Goal: Entertainment & Leisure: Browse casually

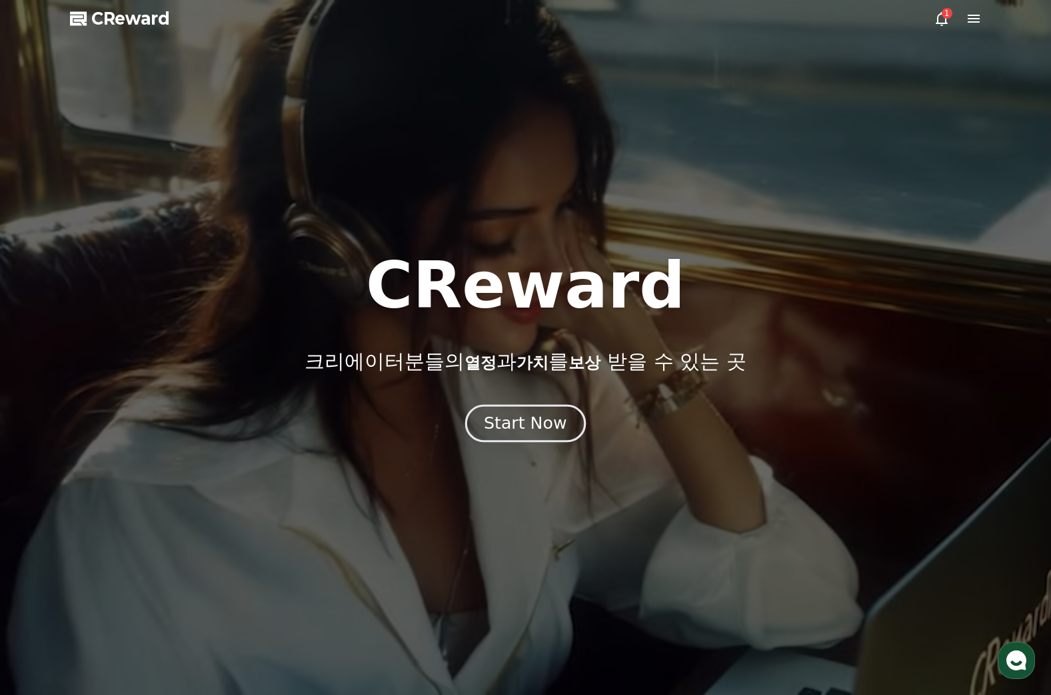
click at [532, 420] on div "Start Now" at bounding box center [525, 423] width 83 height 23
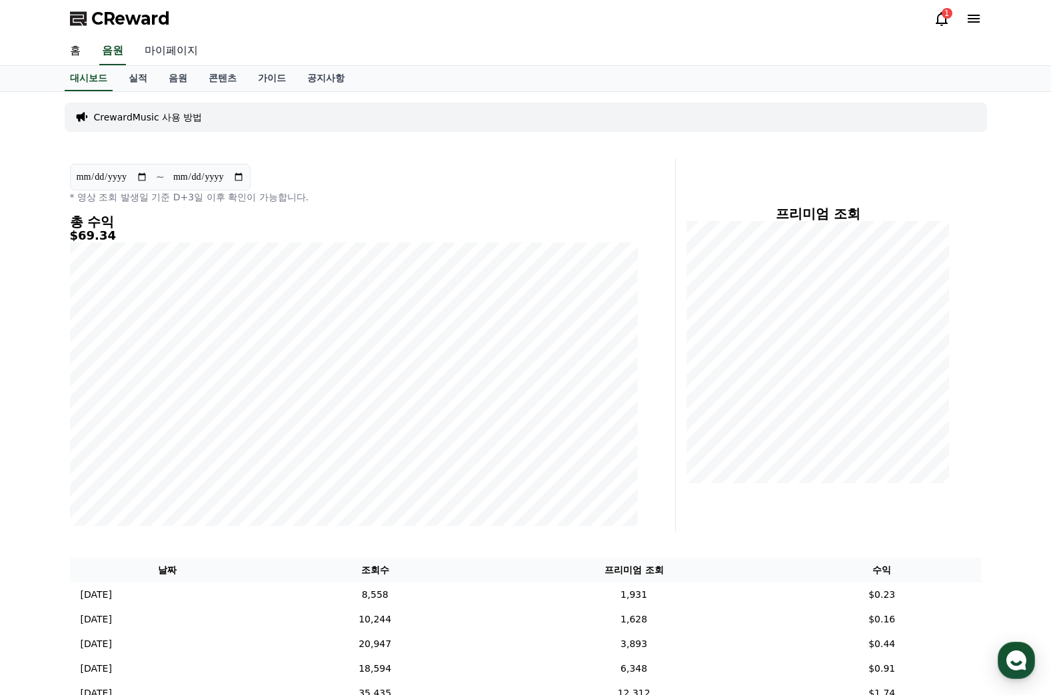
click at [179, 50] on link "마이페이지" at bounding box center [171, 51] width 75 height 28
select select "**********"
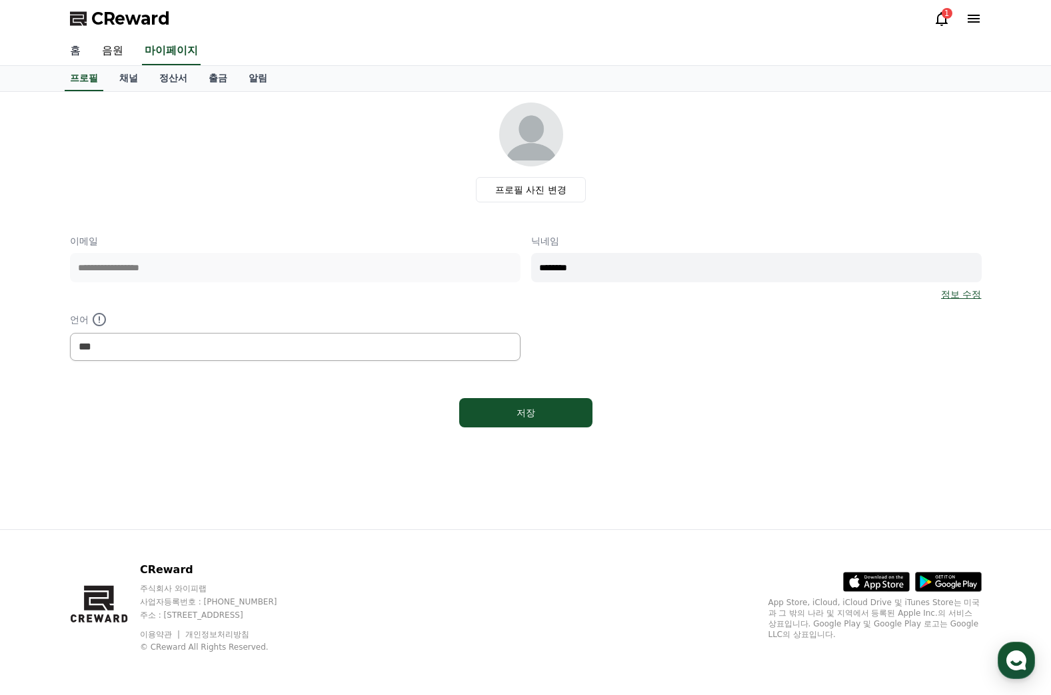
click at [87, 57] on link "홈" at bounding box center [75, 51] width 32 height 28
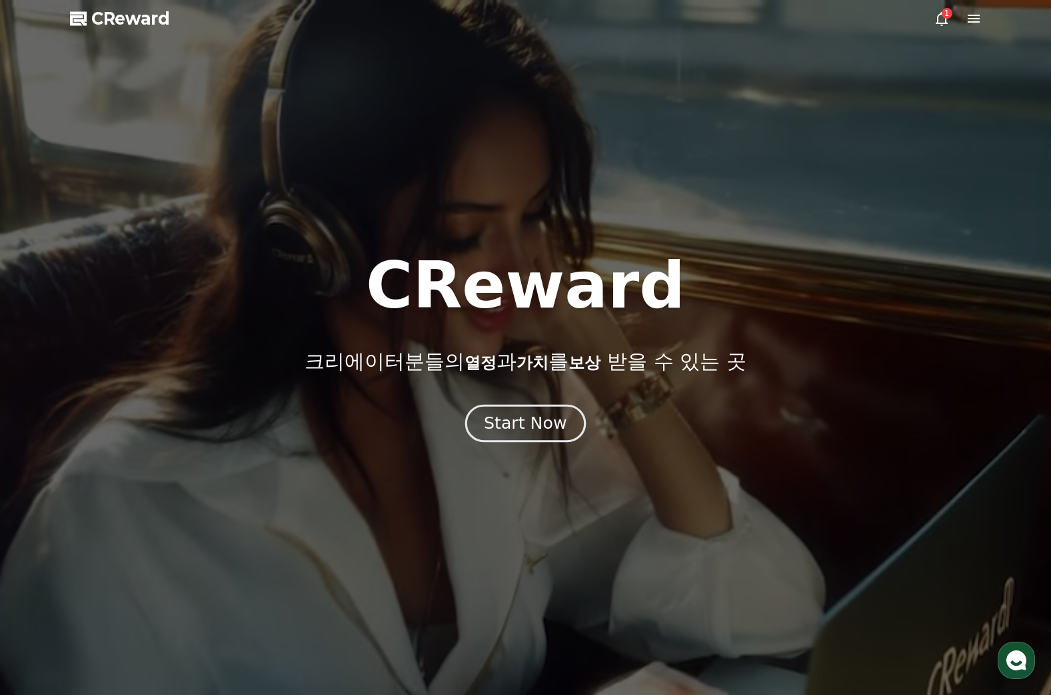
click at [493, 433] on div "Start Now" at bounding box center [525, 423] width 83 height 23
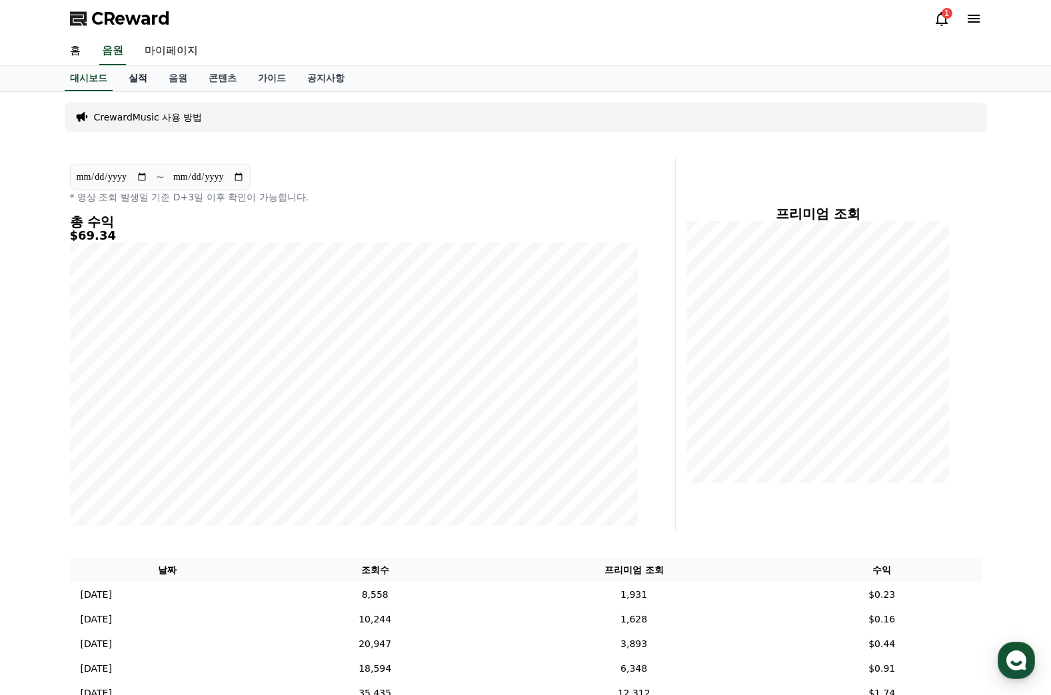
click at [129, 77] on link "실적" at bounding box center [138, 78] width 40 height 25
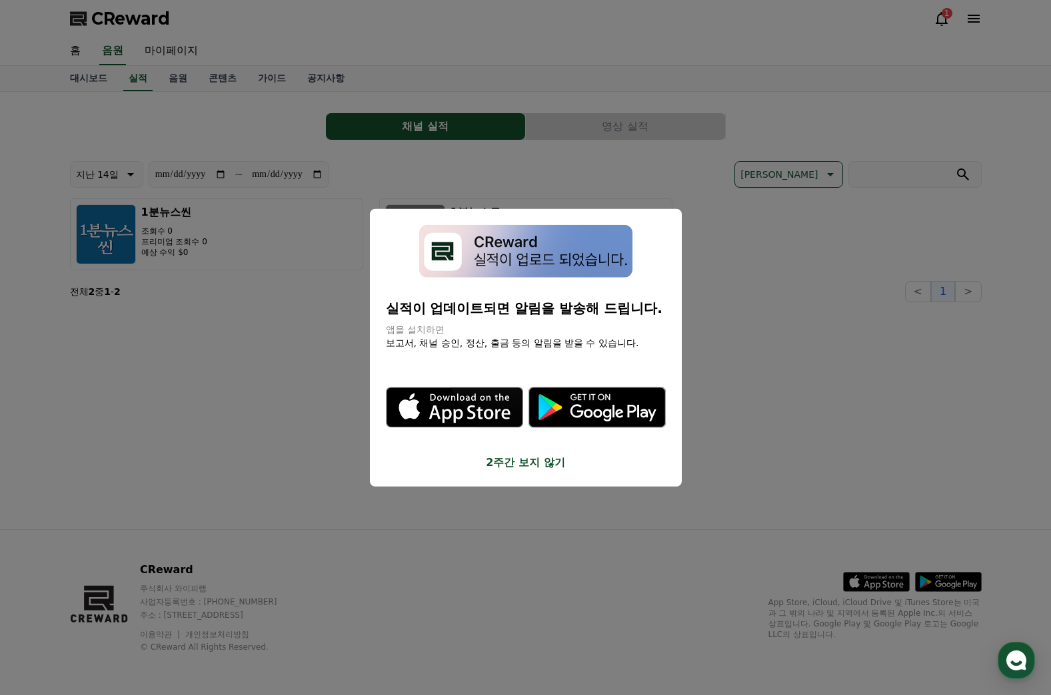
click at [510, 463] on button "2주간 보지 않기" at bounding box center [526, 462] width 280 height 16
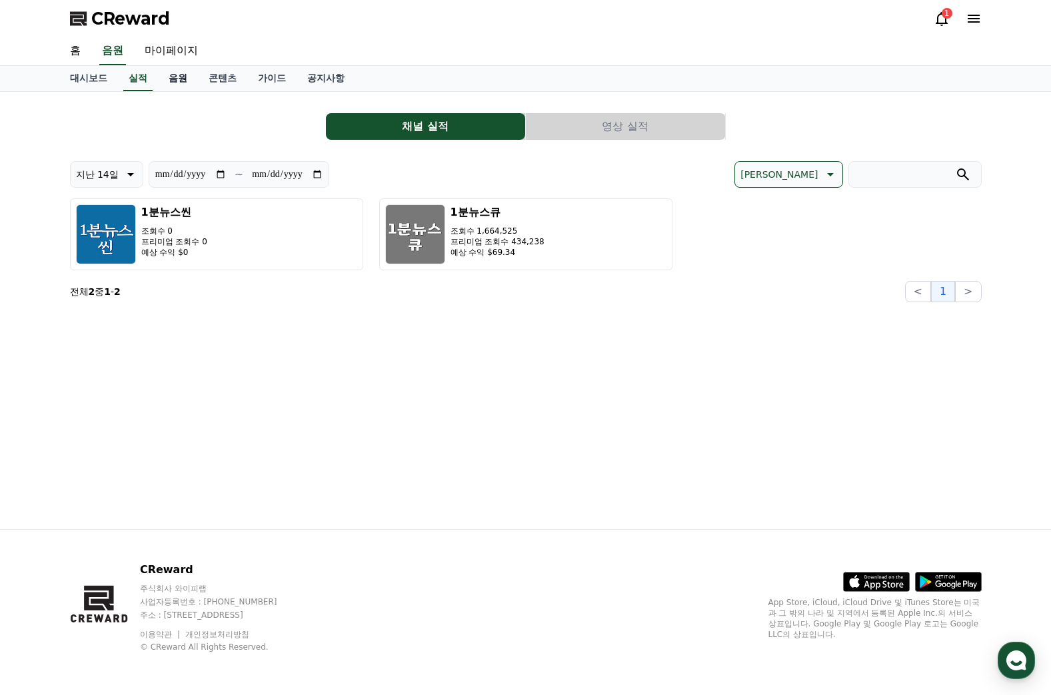
click at [179, 75] on link "음원" at bounding box center [178, 78] width 40 height 25
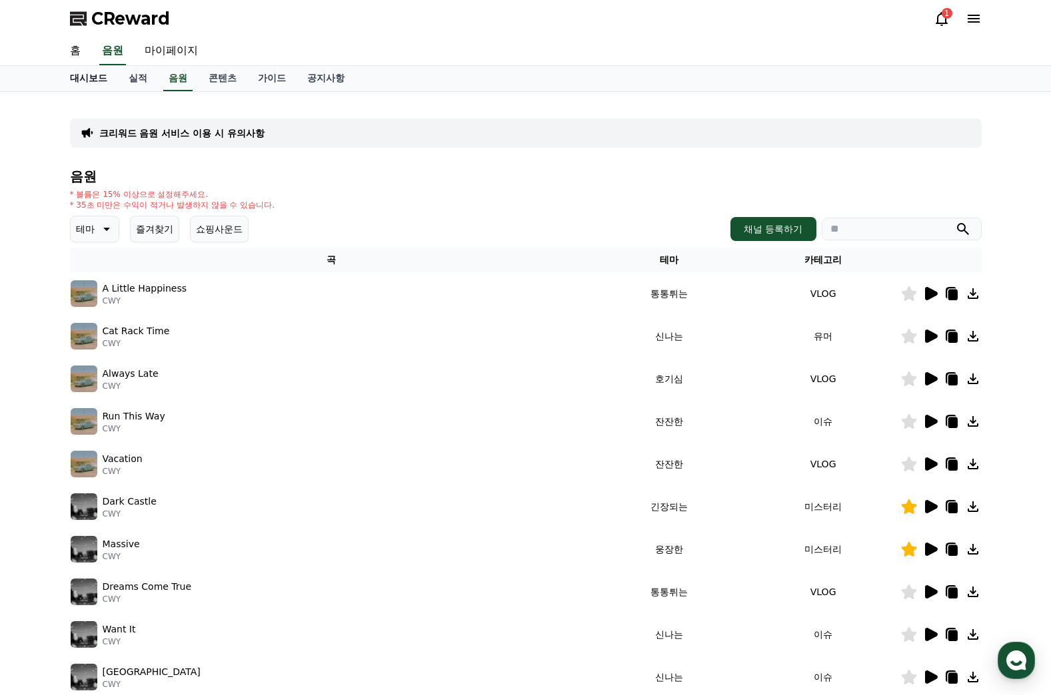
click at [97, 78] on link "대시보드" at bounding box center [88, 78] width 59 height 25
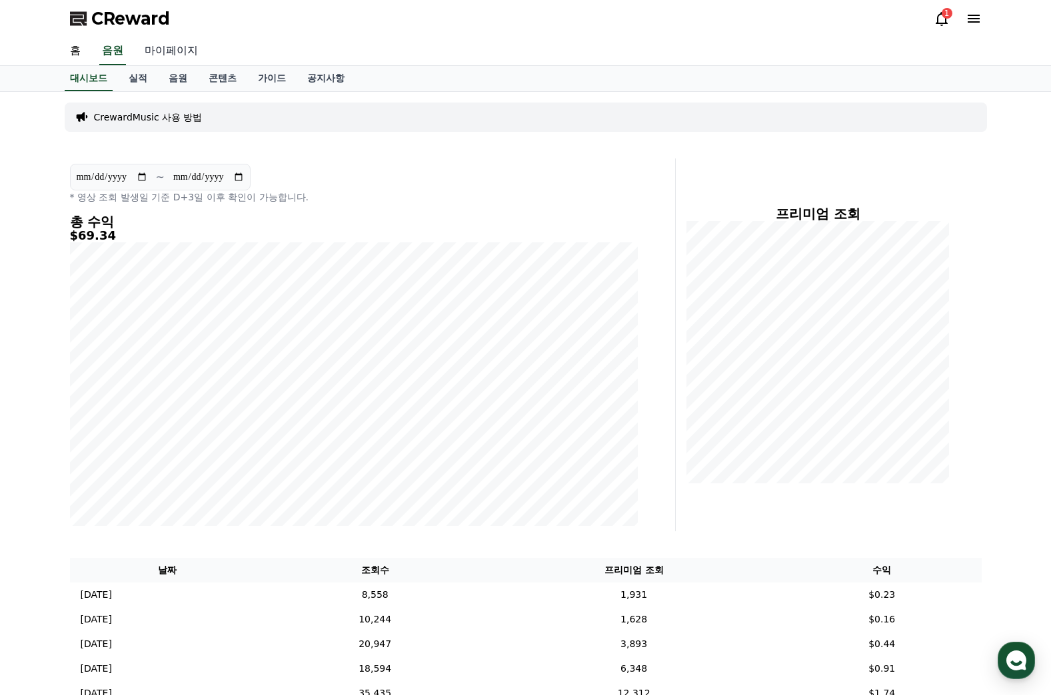
click at [158, 47] on link "마이페이지" at bounding box center [171, 51] width 75 height 28
select select "**********"
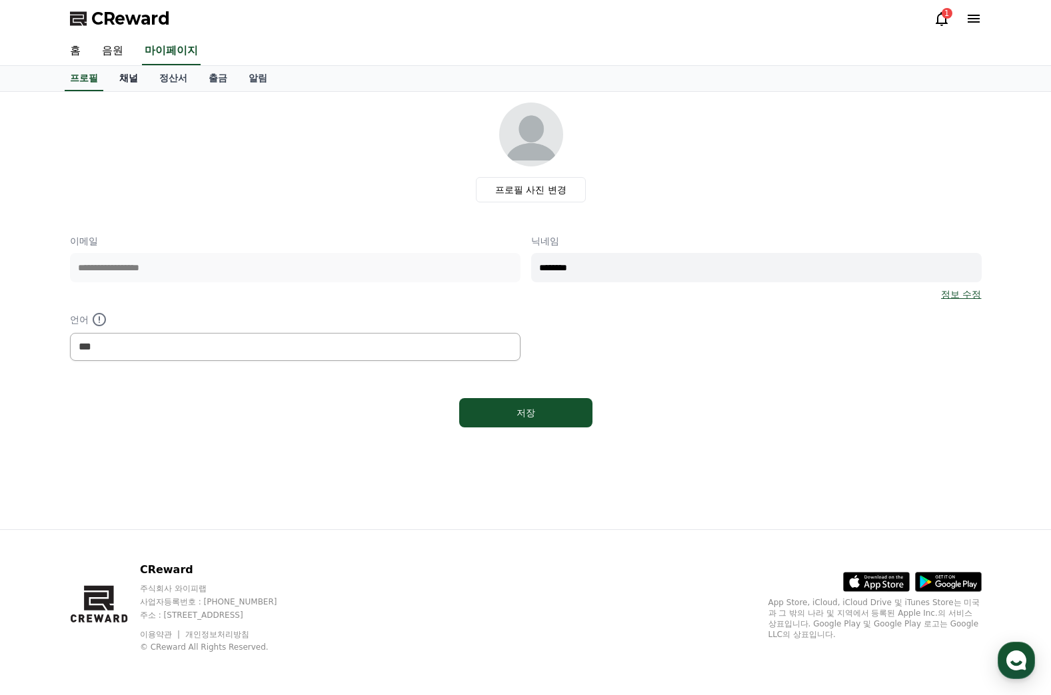
click at [129, 74] on link "채널" at bounding box center [129, 78] width 40 height 25
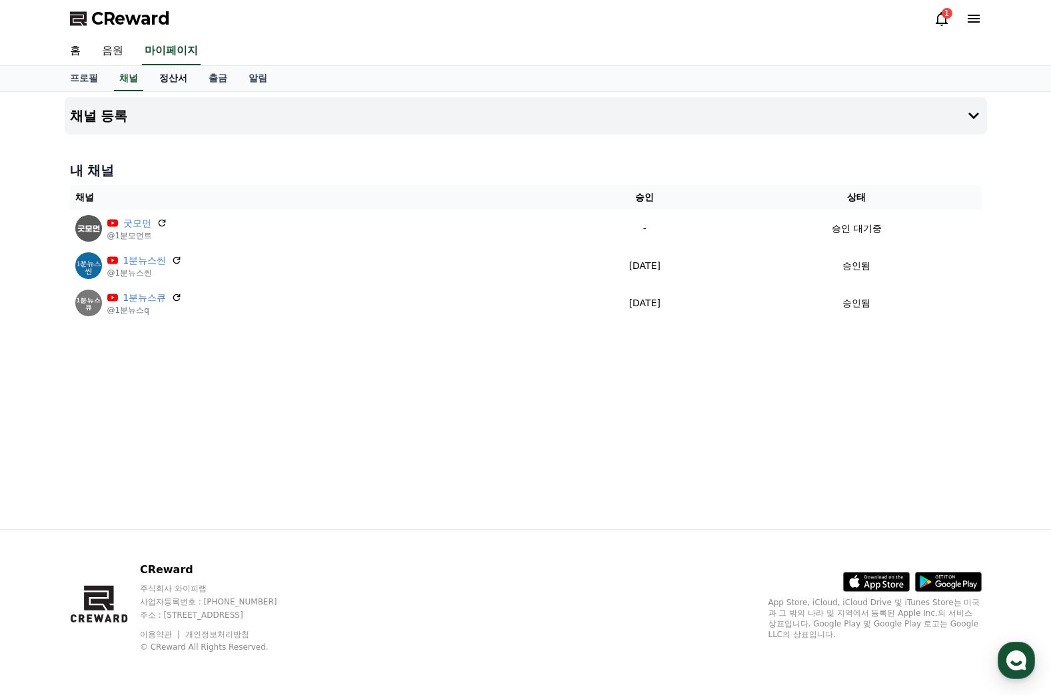
click at [180, 77] on link "정산서" at bounding box center [173, 78] width 49 height 25
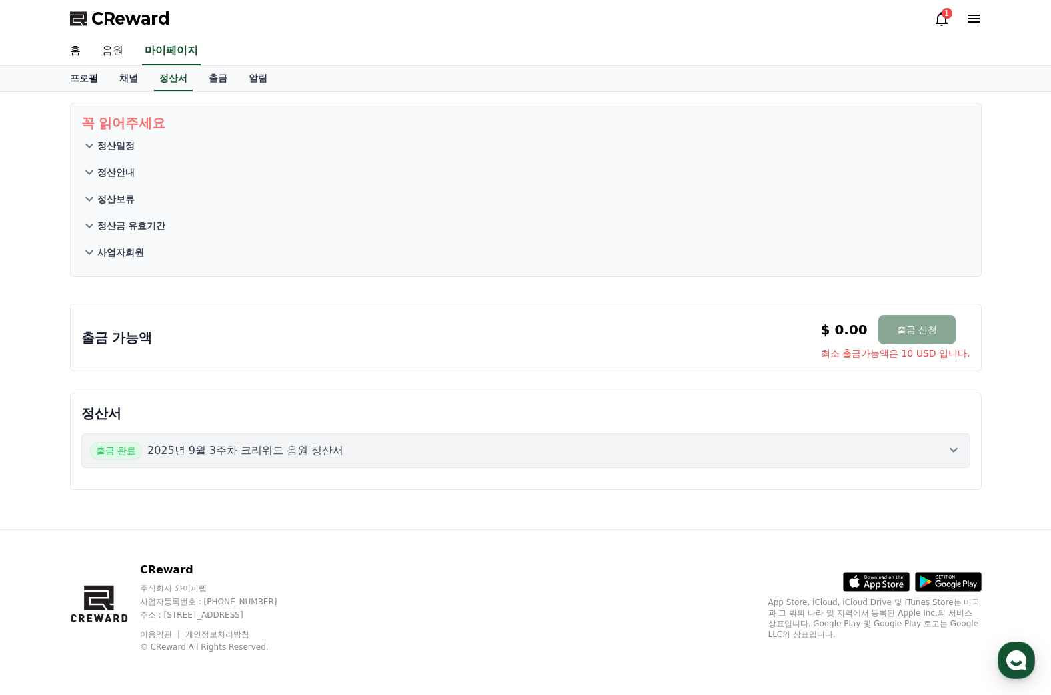
click at [85, 85] on link "프로필" at bounding box center [83, 78] width 49 height 25
select select "**********"
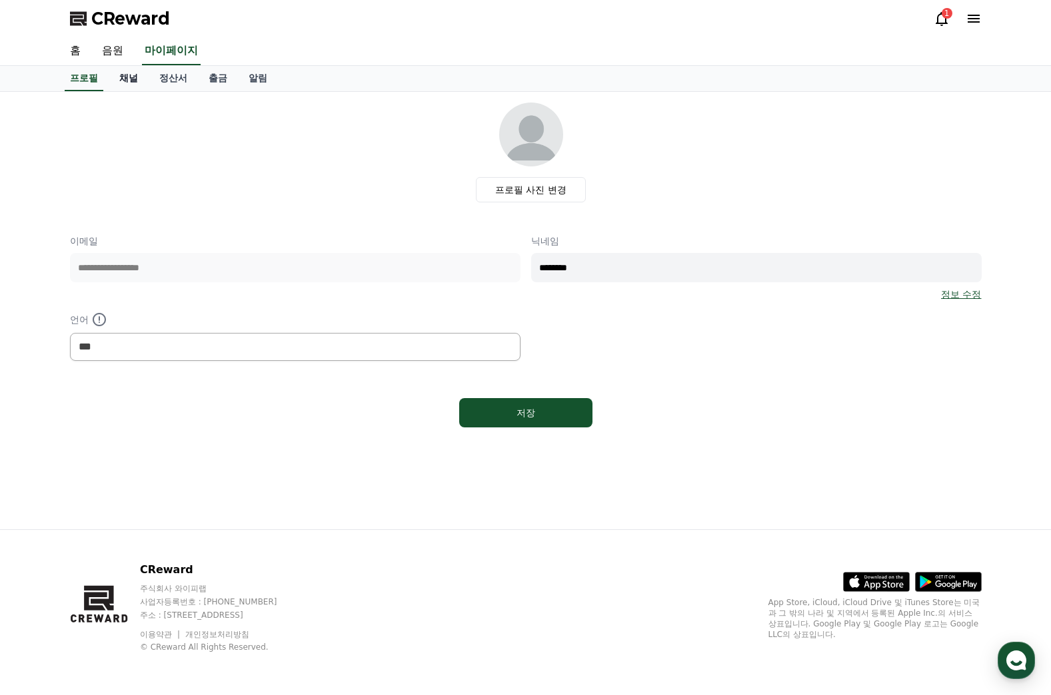
click at [133, 83] on link "채널" at bounding box center [129, 78] width 40 height 25
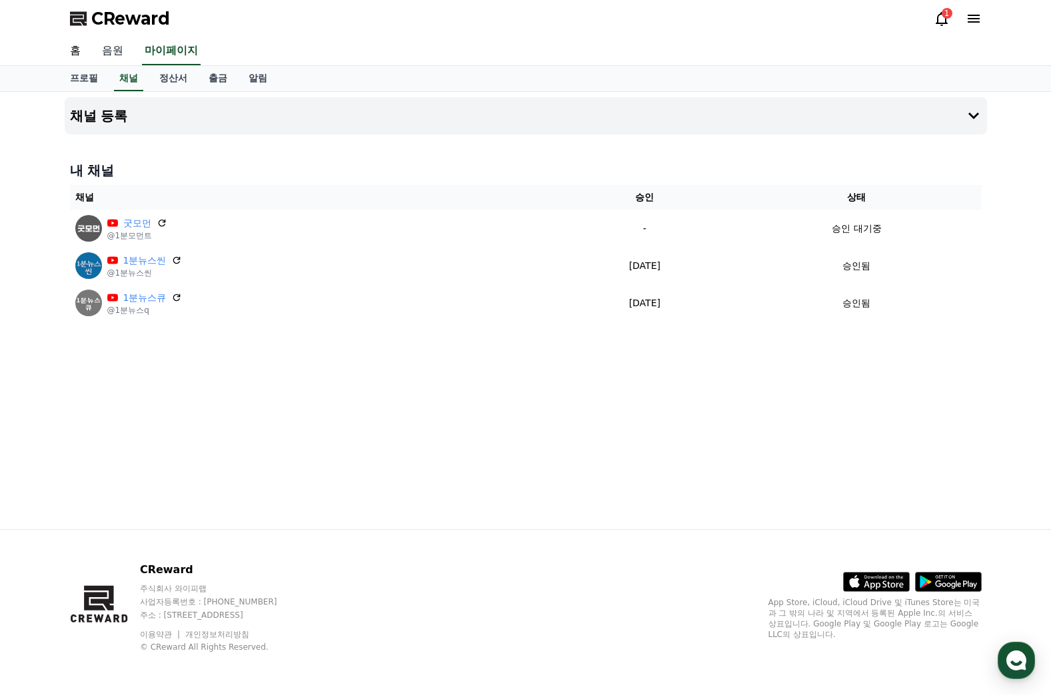
click at [106, 47] on link "음원" at bounding box center [112, 51] width 43 height 28
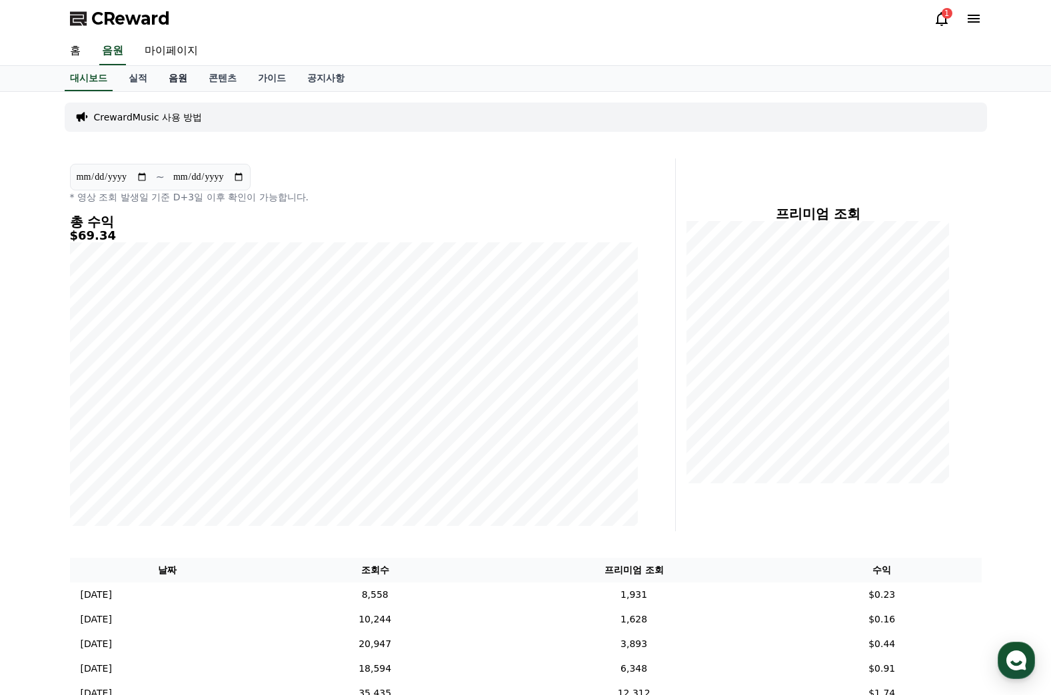
click at [180, 75] on link "음원" at bounding box center [178, 78] width 40 height 25
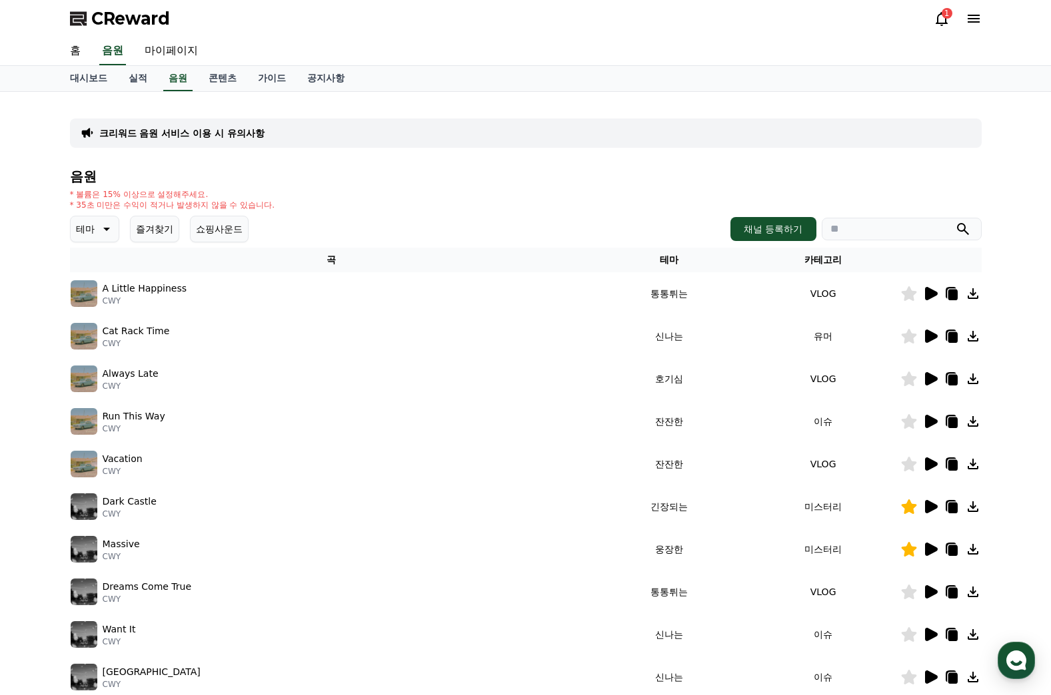
click at [151, 223] on button "즐겨찾기" at bounding box center [154, 229] width 49 height 27
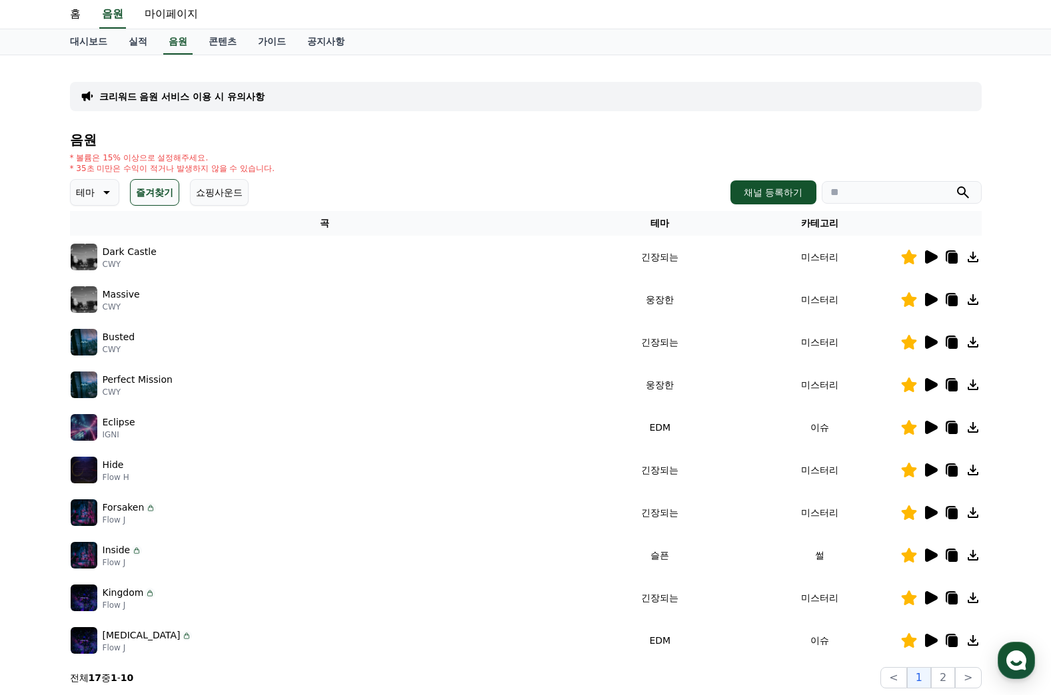
scroll to position [67, 0]
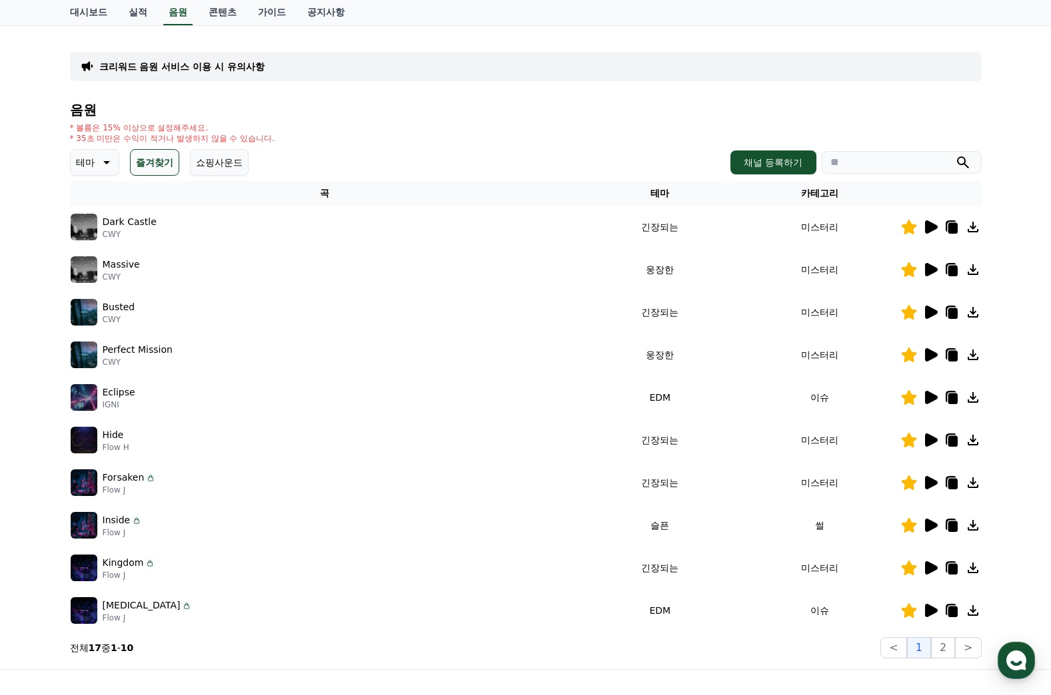
click at [931, 226] on icon at bounding box center [931, 227] width 13 height 13
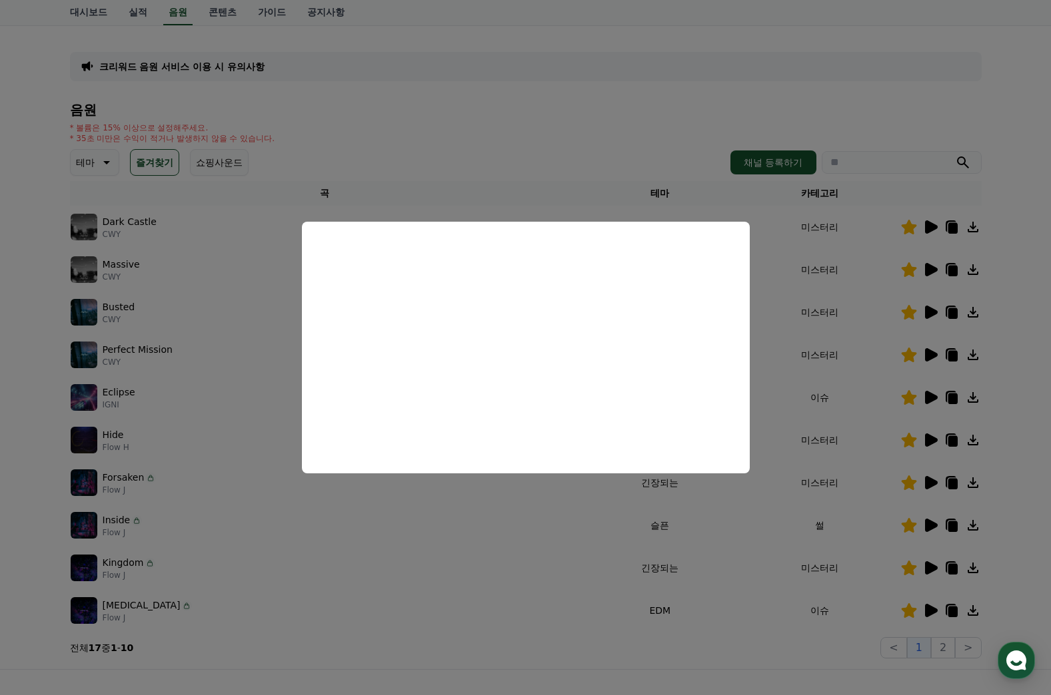
click at [500, 101] on button "close modal" at bounding box center [525, 347] width 1051 height 695
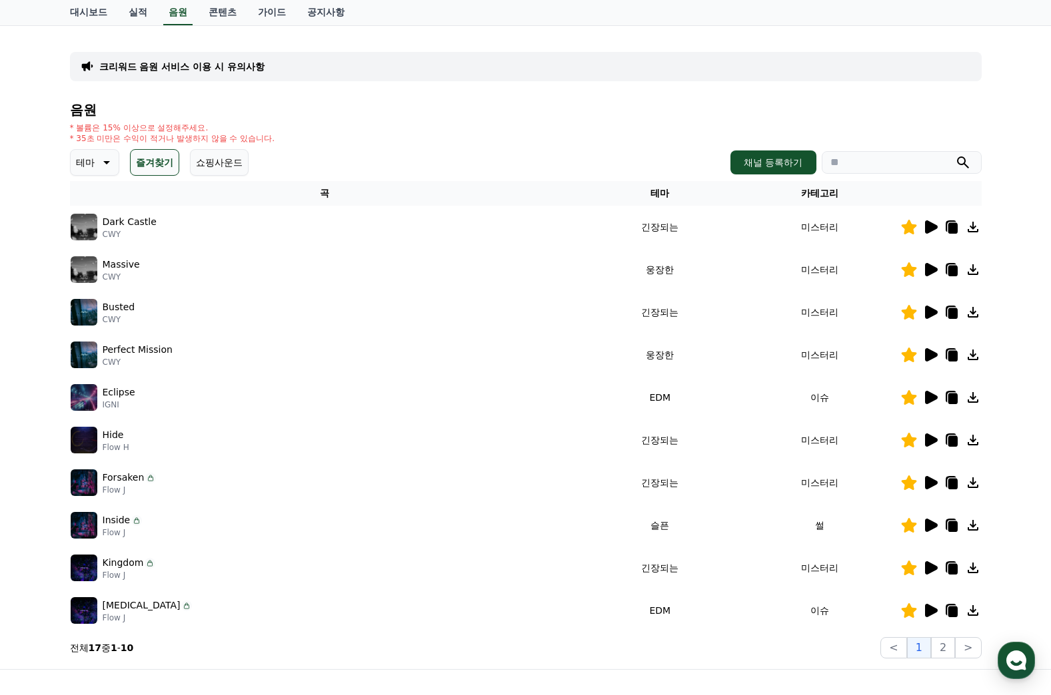
click at [931, 527] on icon at bounding box center [931, 525] width 13 height 13
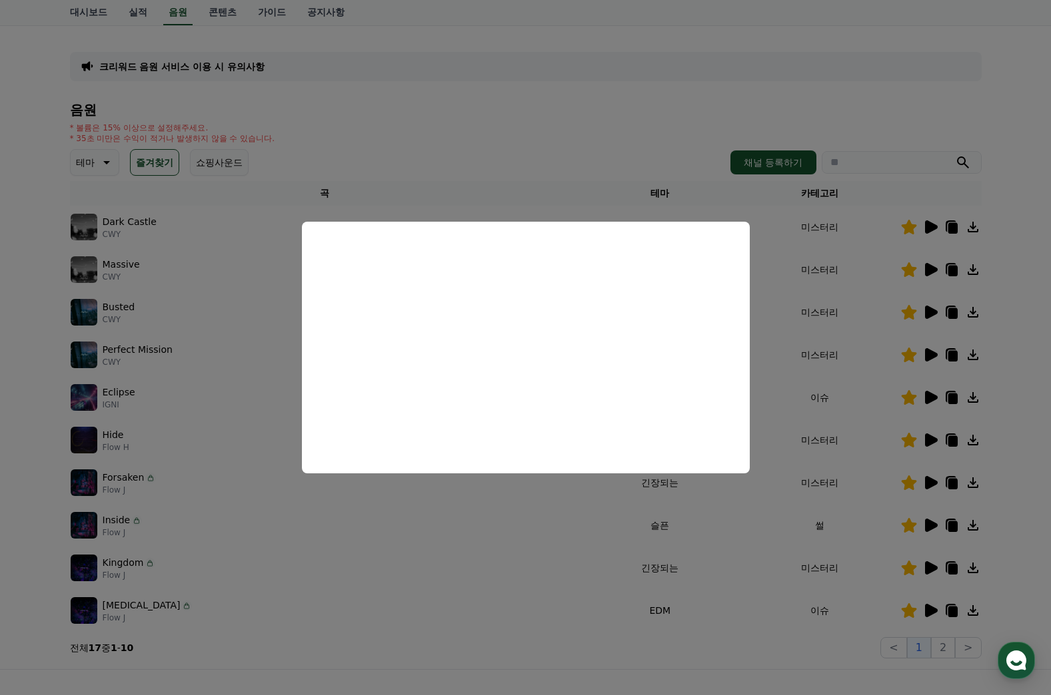
click at [676, 159] on button "close modal" at bounding box center [525, 347] width 1051 height 695
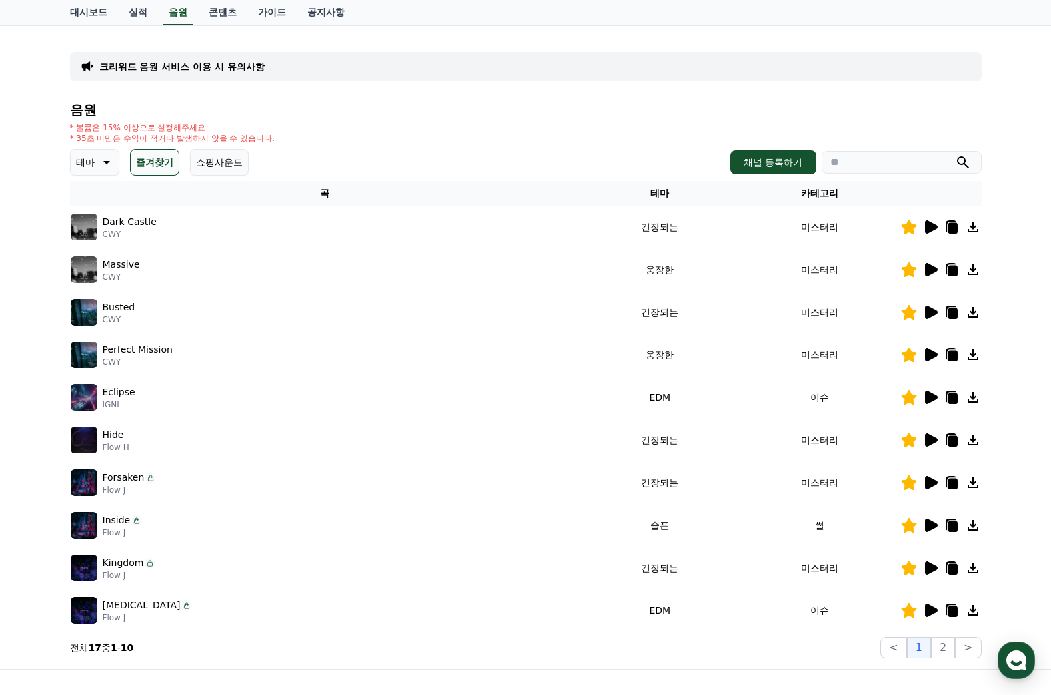
click at [929, 605] on icon at bounding box center [930, 611] width 16 height 16
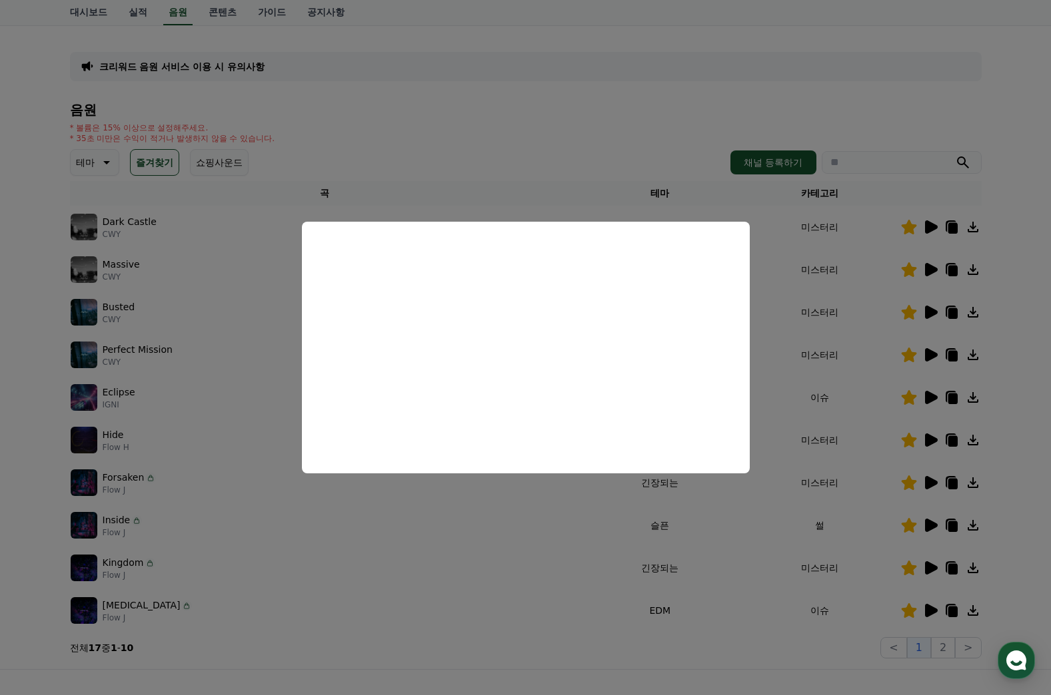
click at [518, 108] on button "close modal" at bounding box center [525, 347] width 1051 height 695
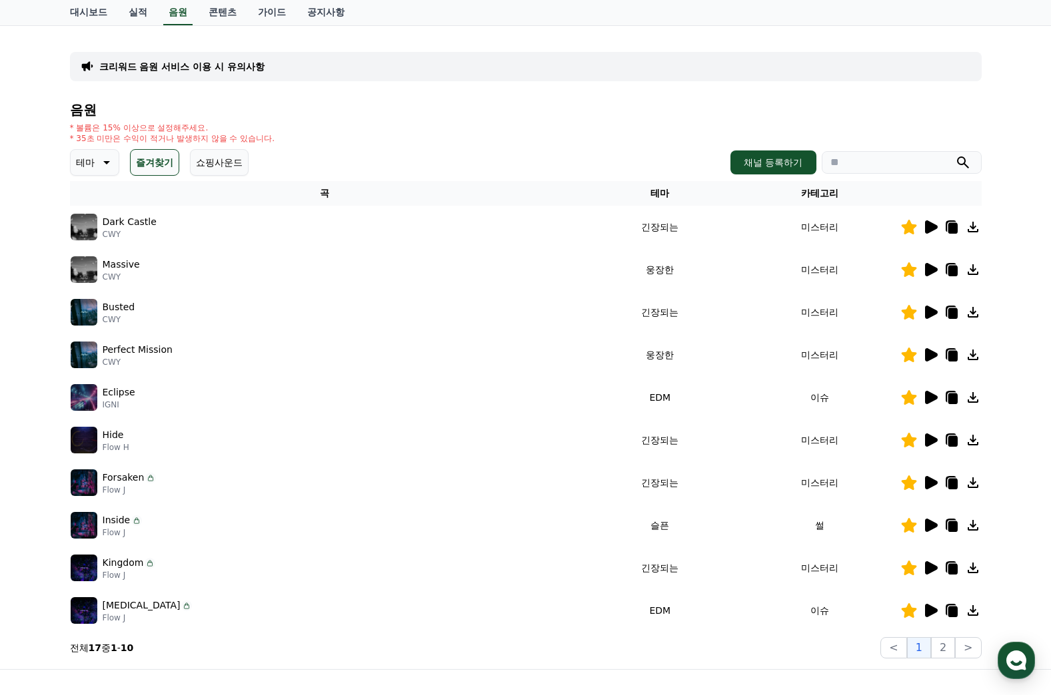
click at [929, 528] on icon at bounding box center [931, 525] width 13 height 13
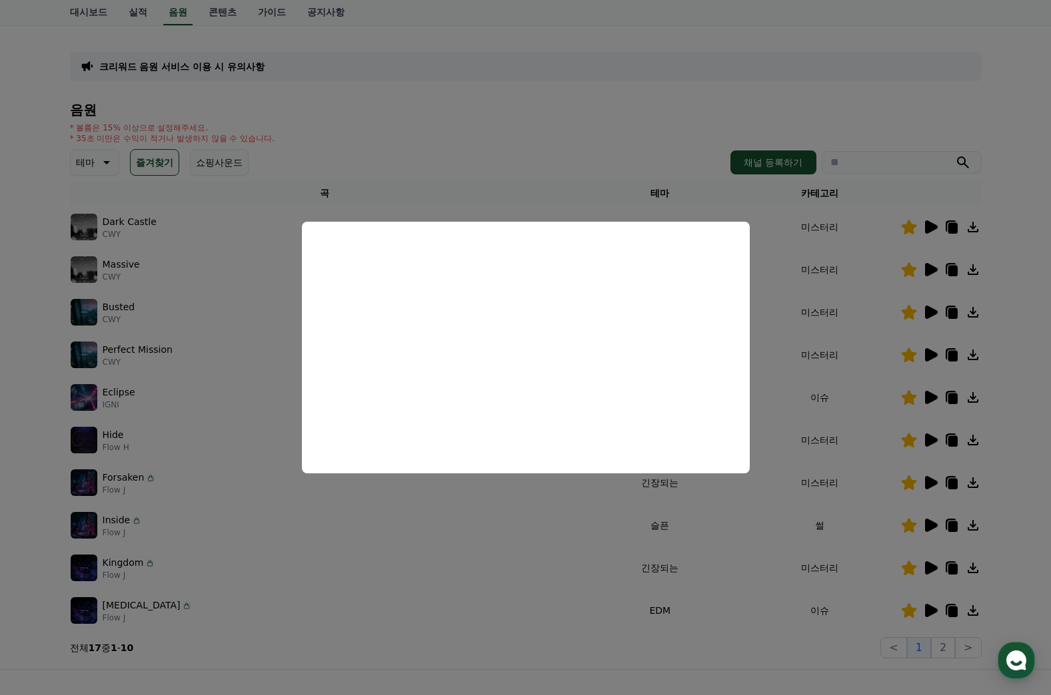
click at [940, 652] on button "close modal" at bounding box center [525, 347] width 1051 height 695
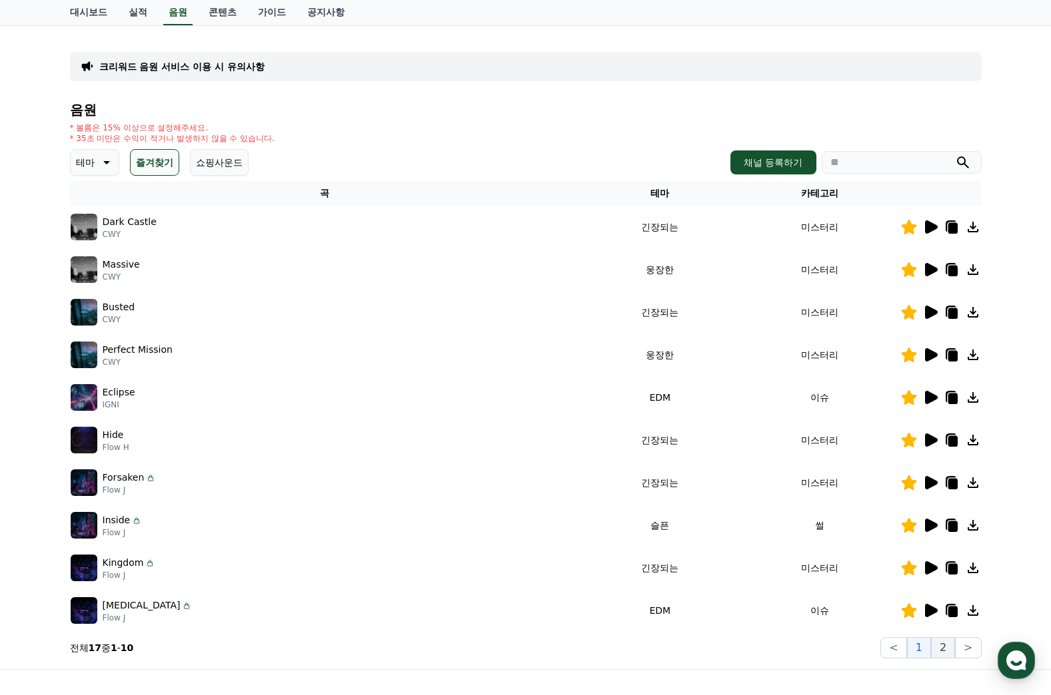
click at [947, 646] on button "2" at bounding box center [943, 648] width 24 height 21
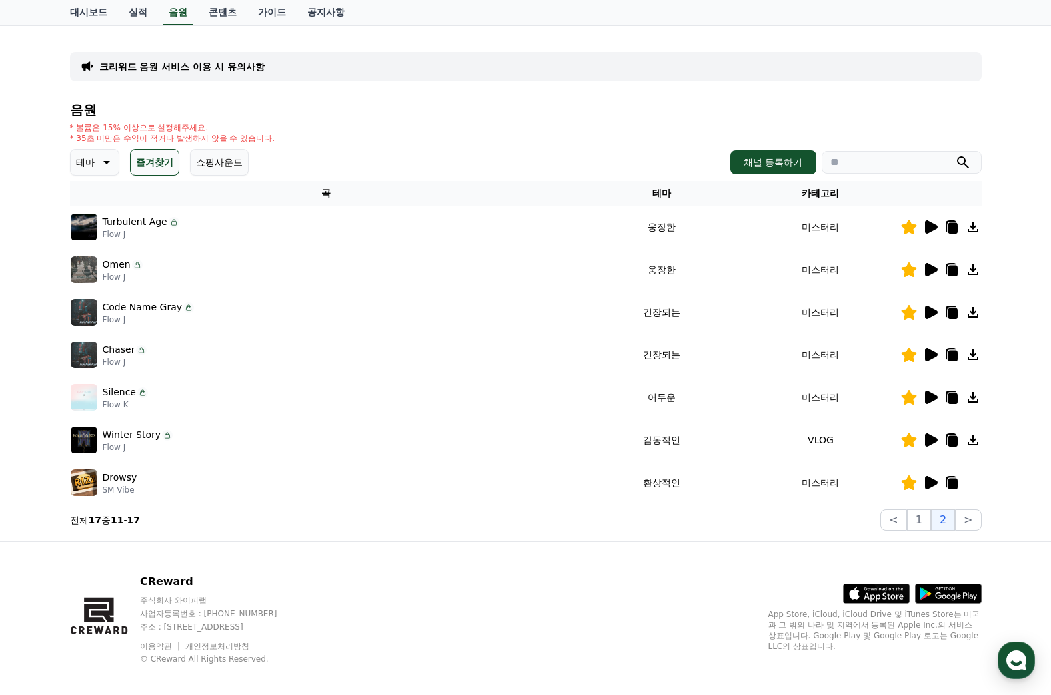
click at [935, 443] on icon at bounding box center [930, 440] width 16 height 16
